Goal: Information Seeking & Learning: Learn about a topic

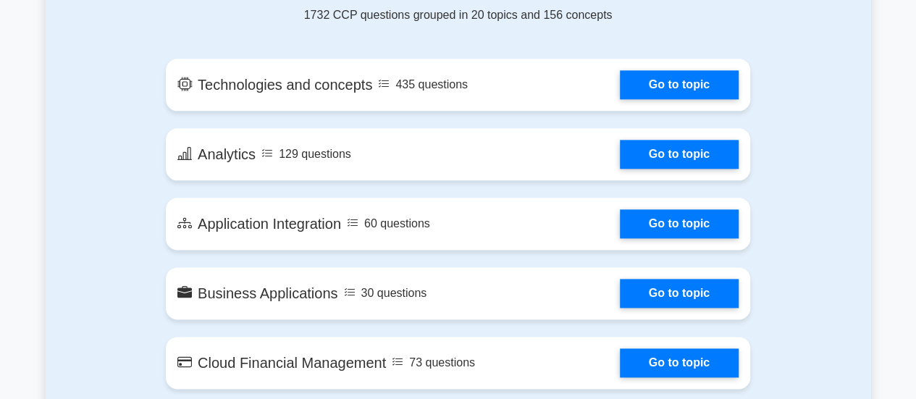
scroll to position [869, 0]
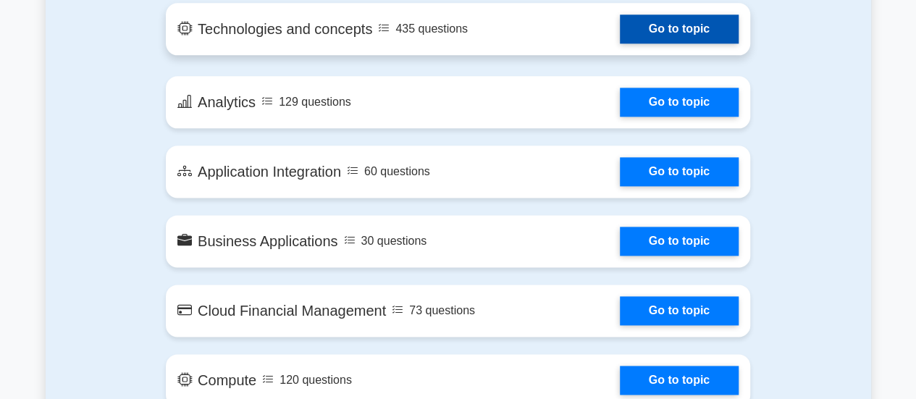
click at [683, 22] on link "Go to topic" at bounding box center [679, 28] width 119 height 29
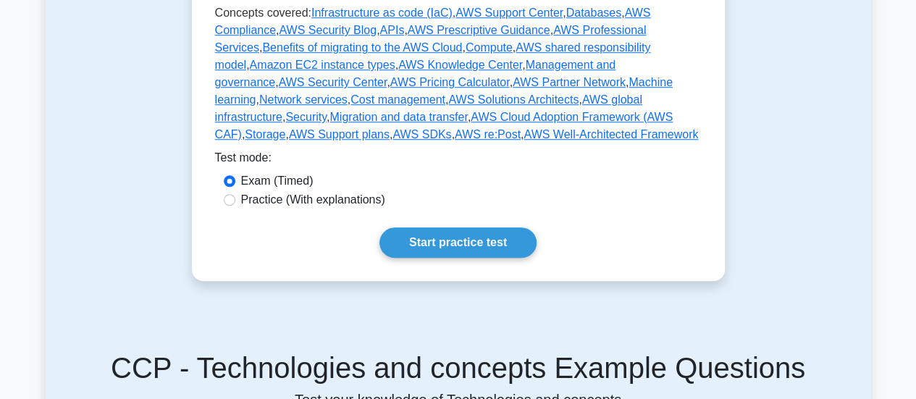
scroll to position [492, 0]
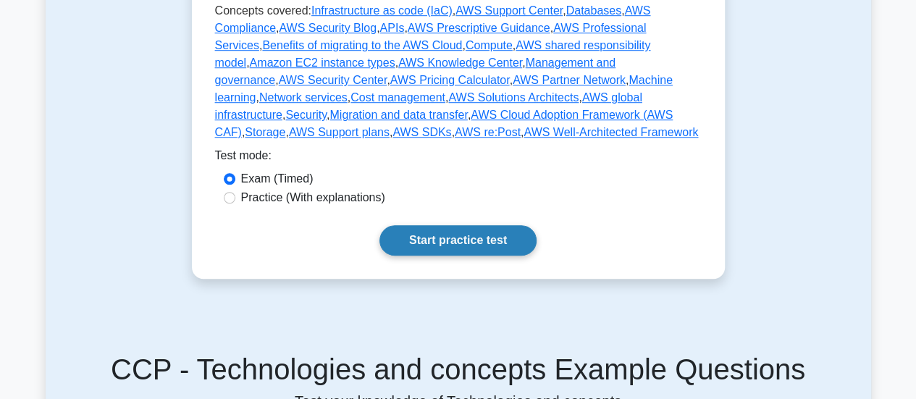
click at [454, 232] on link "Start practice test" at bounding box center [457, 240] width 157 height 30
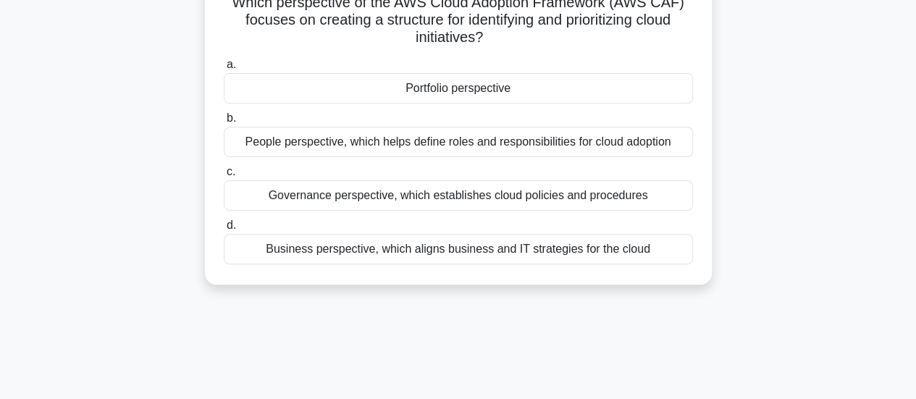
scroll to position [116, 0]
